Goal: Information Seeking & Learning: Learn about a topic

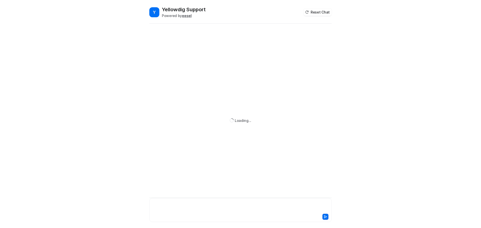
click at [168, 202] on div at bounding box center [241, 207] width 180 height 12
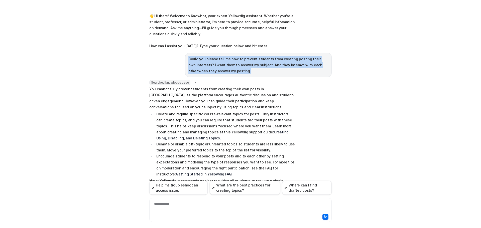
drag, startPoint x: 225, startPoint y: 75, endPoint x: 185, endPoint y: 58, distance: 43.4
click at [185, 58] on div "Could you please tell me how to prevent students from creating posting their ow…" at bounding box center [258, 65] width 147 height 24
copy p "Could you please tell me how to prevent students from creating posting their ow…"
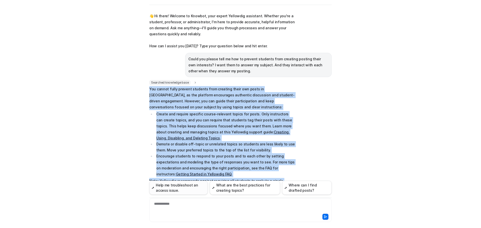
scroll to position [49, 0]
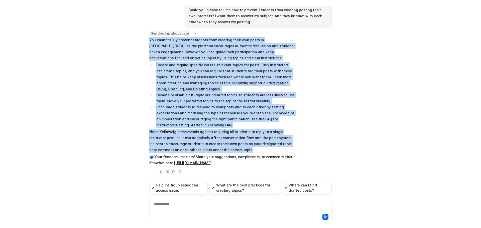
drag, startPoint x: 147, startPoint y: 87, endPoint x: 258, endPoint y: 151, distance: 127.8
click at [258, 151] on div "Y Yellowdig Support Powered by eesel Reset Chat 👋 Hi there! Welcome to Knowbot,…" at bounding box center [240, 98] width 190 height 222
copy span "You cannot fully prevent students from creating their own posts in [GEOGRAPHIC_…"
click at [290, 122] on li "Encourage students to respond to your posts and to each other by setting expect…" at bounding box center [225, 116] width 141 height 24
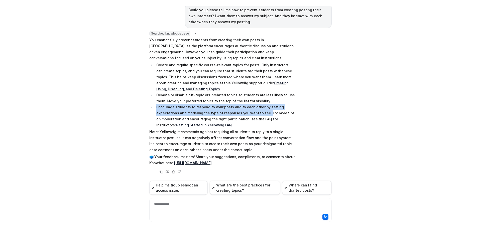
drag, startPoint x: 155, startPoint y: 107, endPoint x: 240, endPoint y: 113, distance: 85.9
click at [240, 113] on li "Encourage students to respond to your posts and to each other by setting expect…" at bounding box center [225, 116] width 141 height 24
copy li "Encourage students to respond to your posts and to each other by setting expect…"
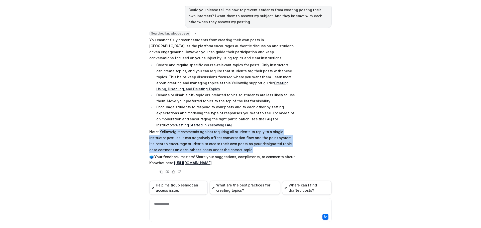
drag, startPoint x: 157, startPoint y: 132, endPoint x: 229, endPoint y: 149, distance: 74.3
click at [229, 149] on p "Note: Yellowdig recommends against requiring all students to reply to a single …" at bounding box center [222, 141] width 147 height 24
copy p "Yellowdig recommends against requiring all students to reply to a single instru…"
